Goal: Use online tool/utility: Utilize a website feature to perform a specific function

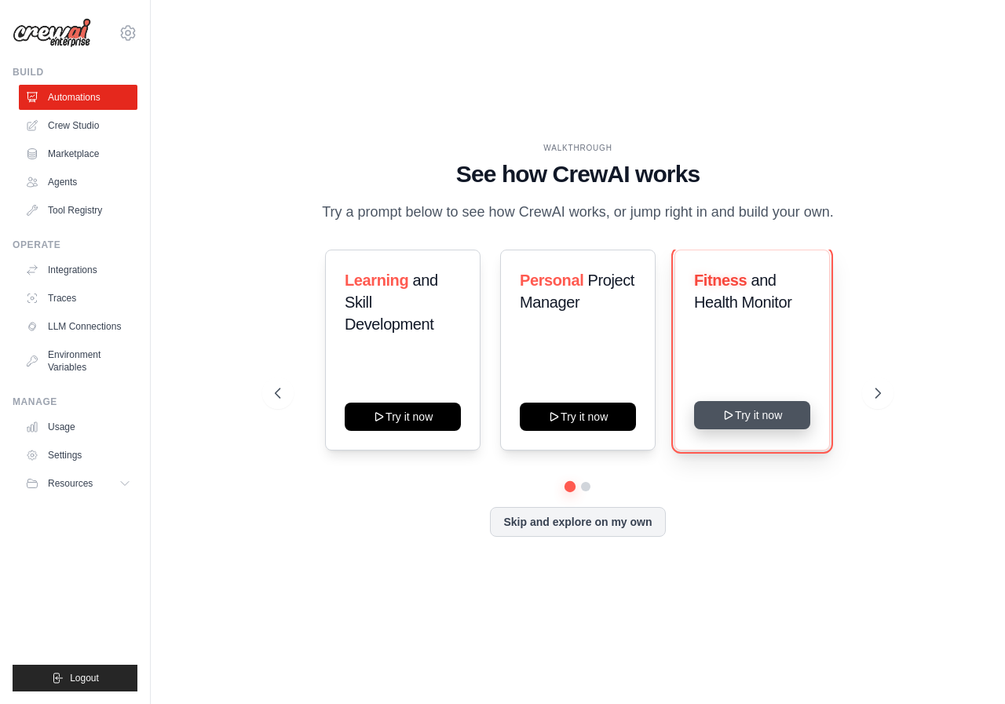
click at [763, 416] on button "Try it now" at bounding box center [752, 415] width 116 height 28
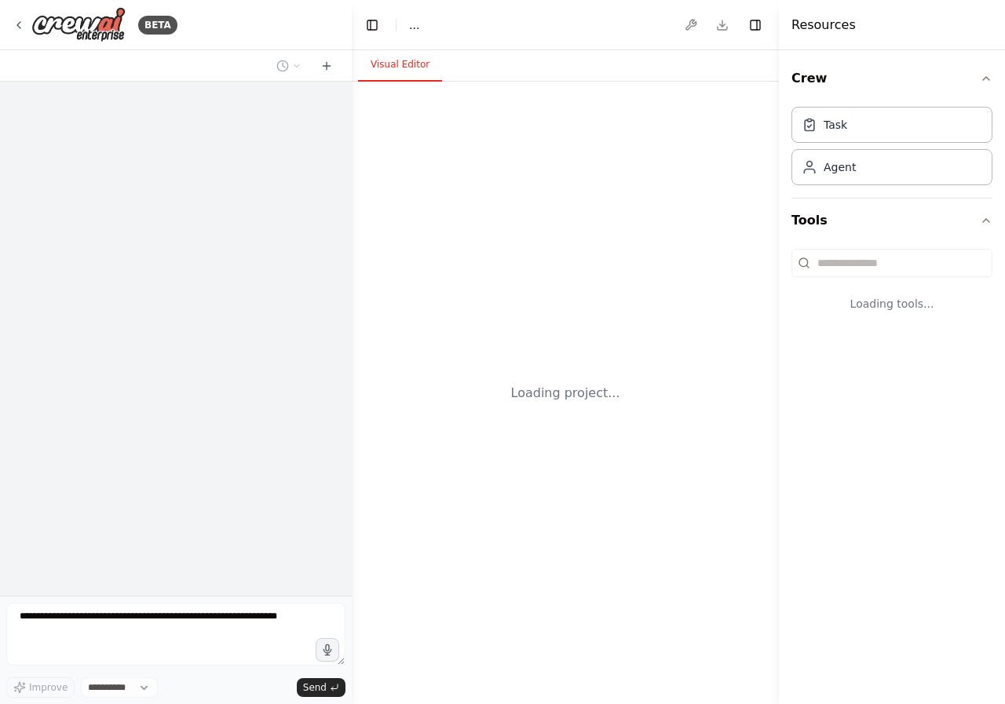
select select "****"
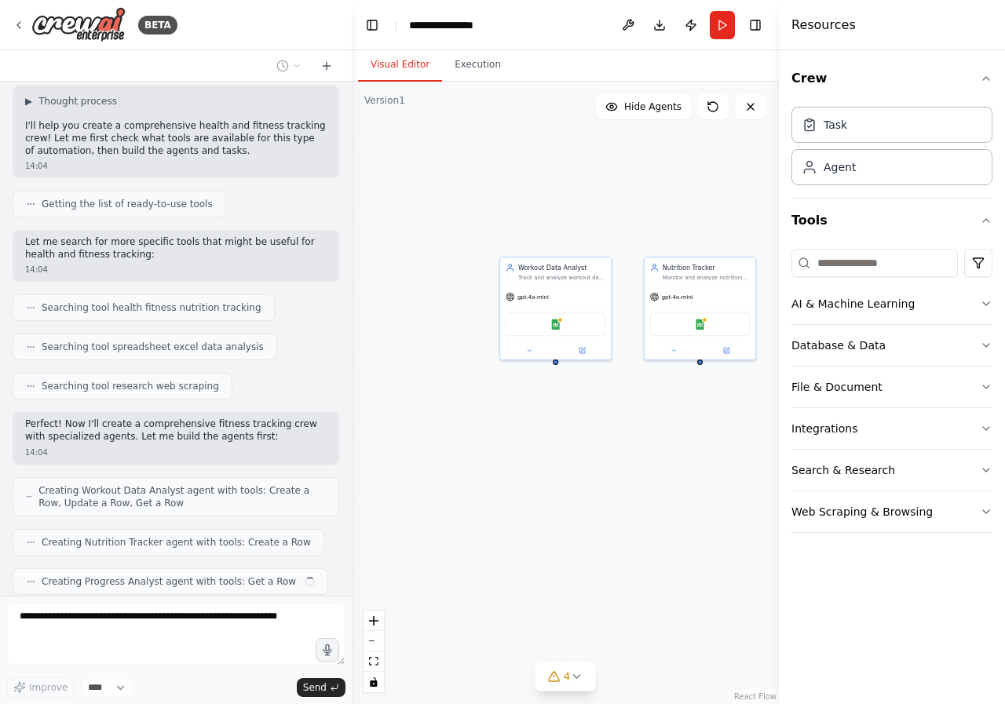
scroll to position [137, 0]
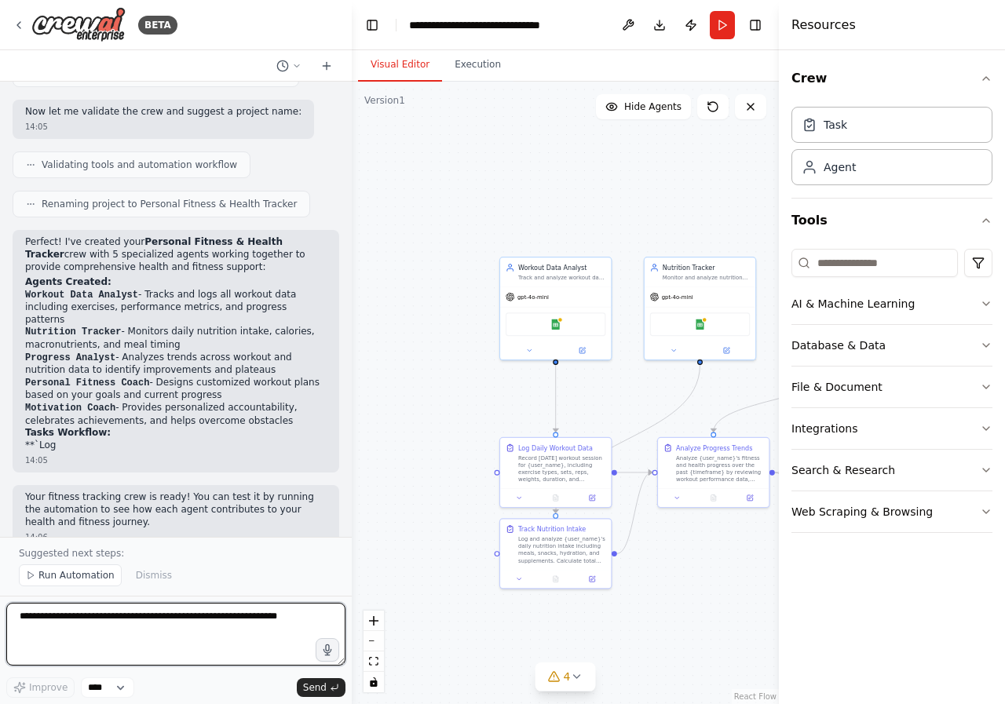
click at [126, 638] on textarea at bounding box center [175, 634] width 339 height 63
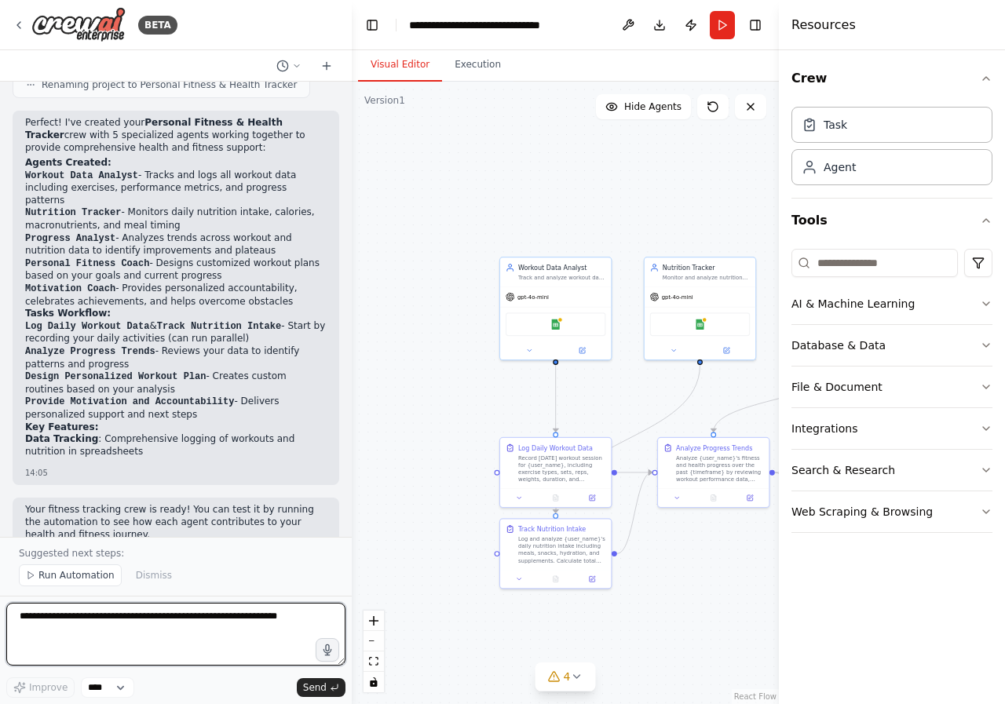
click at [267, 633] on textarea at bounding box center [175, 634] width 339 height 63
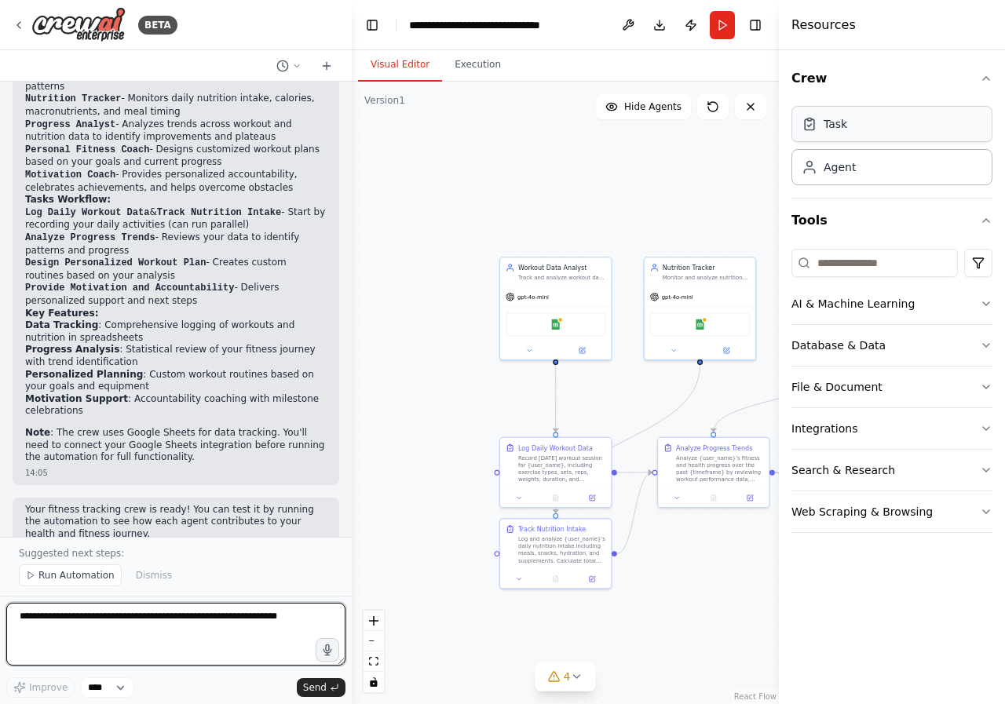
scroll to position [1202, 0]
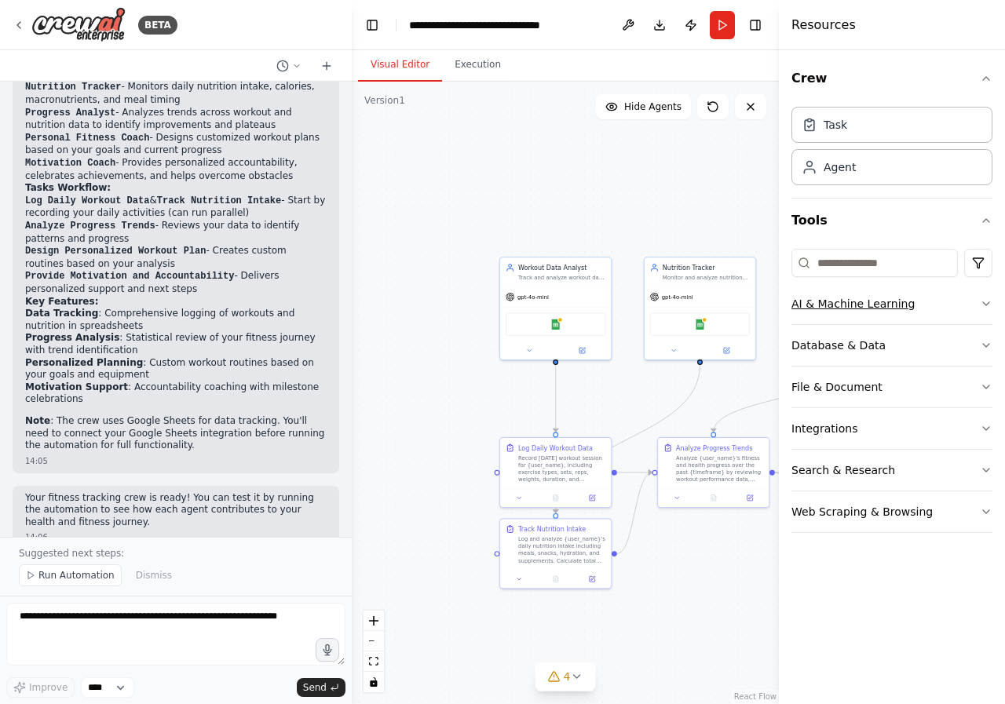
click at [885, 312] on button "AI & Machine Learning" at bounding box center [891, 303] width 201 height 41
click at [881, 313] on button "AI & Machine Learning" at bounding box center [891, 303] width 201 height 41
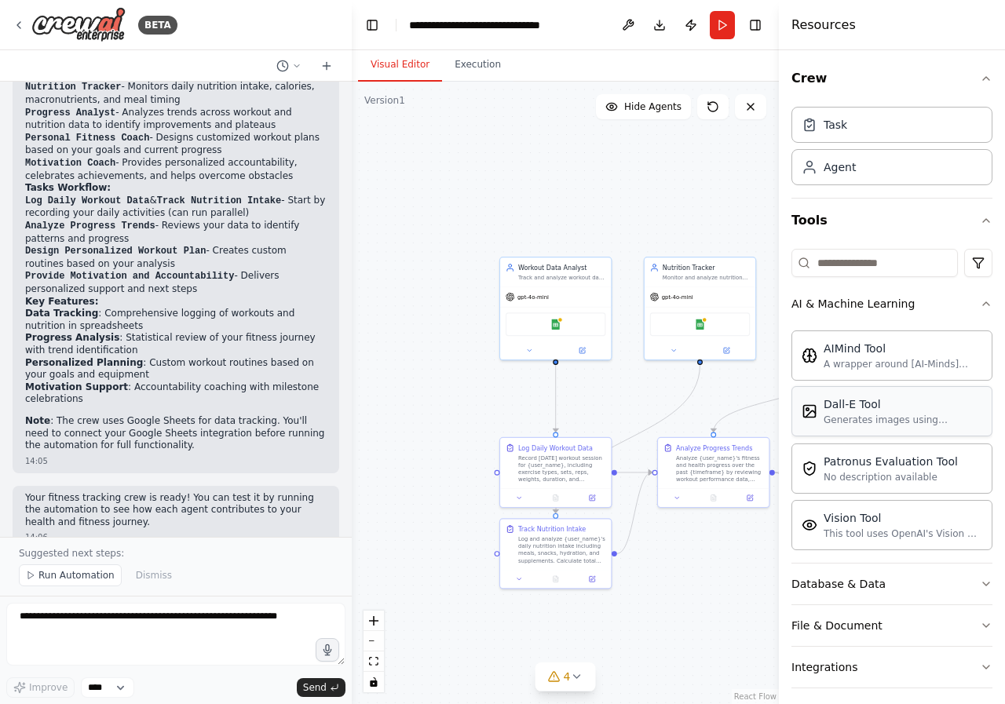
click at [880, 436] on div "Dall-E Tool Generates images using OpenAI's Dall-E model." at bounding box center [891, 411] width 201 height 50
click at [874, 436] on div "Dall-E Tool Generates images using OpenAI's Dall-E model." at bounding box center [891, 411] width 201 height 50
click at [840, 439] on div "AIMind Tool A wrapper around [AI-Minds](https://mindsdb.com/minds). Useful for …" at bounding box center [891, 437] width 201 height 226
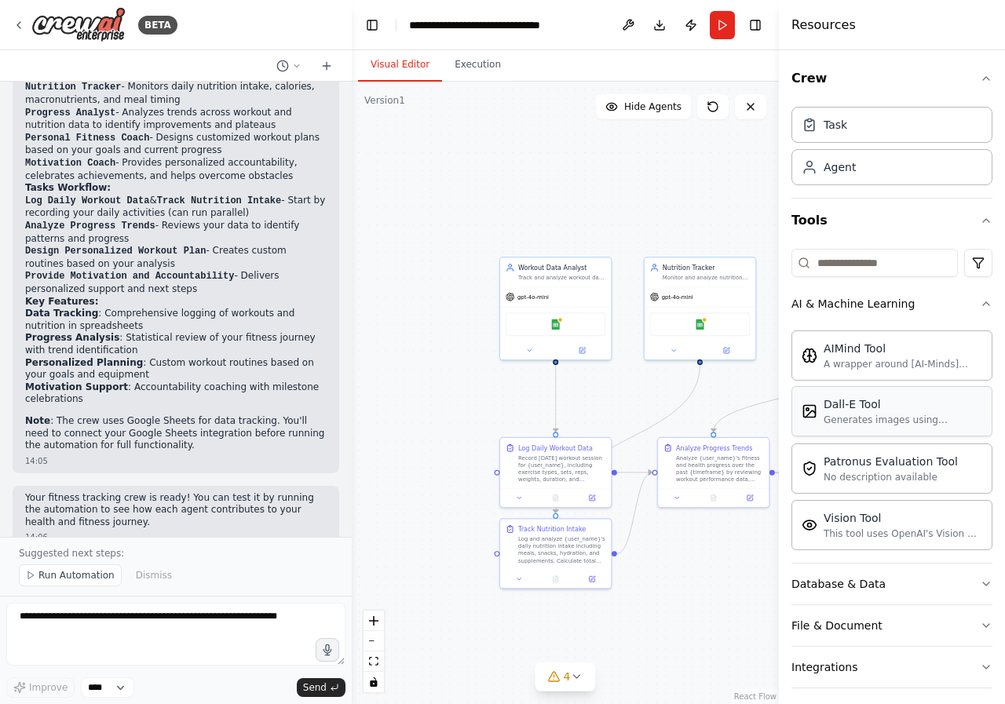
click at [850, 421] on div "Generates images using OpenAI's Dall-E model." at bounding box center [902, 420] width 159 height 13
click at [834, 410] on div "Dall-E Tool" at bounding box center [902, 404] width 159 height 16
